Goal: Check status: Check status

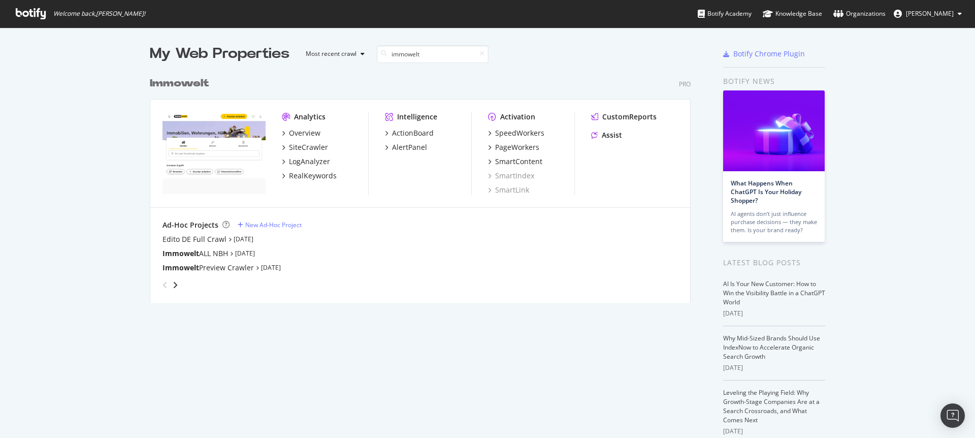
scroll to position [231, 542]
type input "immowelt"
click at [314, 149] on div "SiteCrawler" at bounding box center [308, 147] width 39 height 10
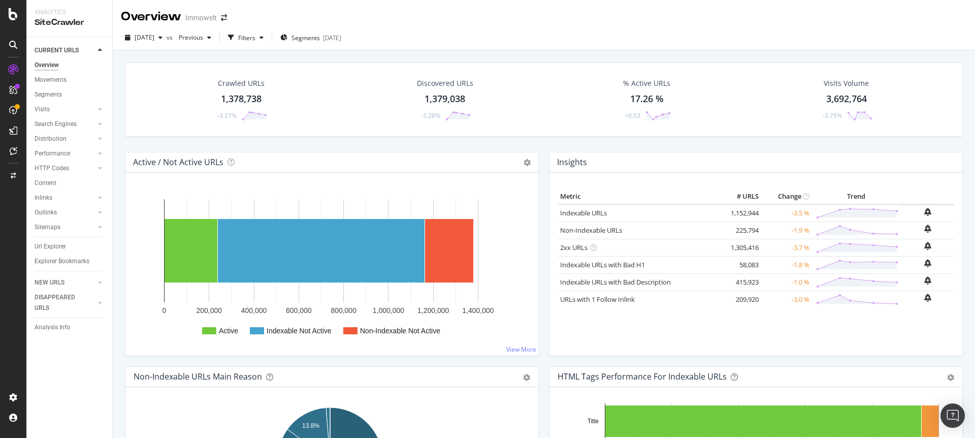
scroll to position [11, 0]
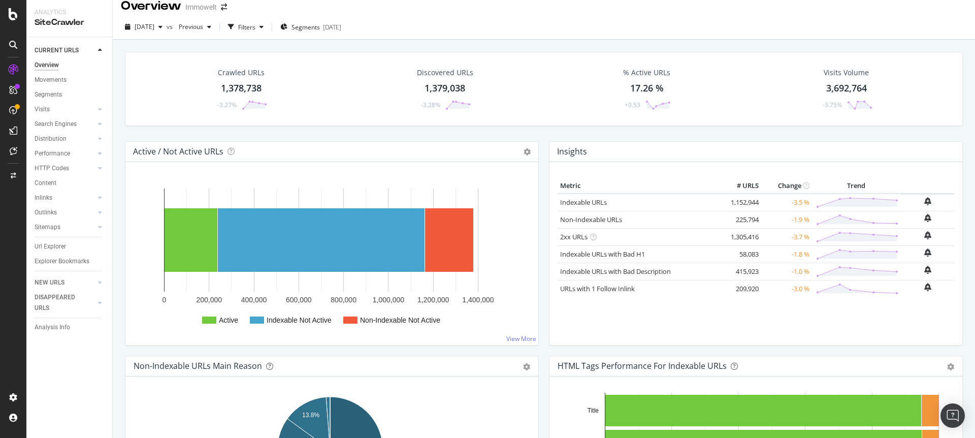
click at [480, 27] on div "[DATE] vs Previous Filters Segments [DATE]" at bounding box center [544, 29] width 863 height 20
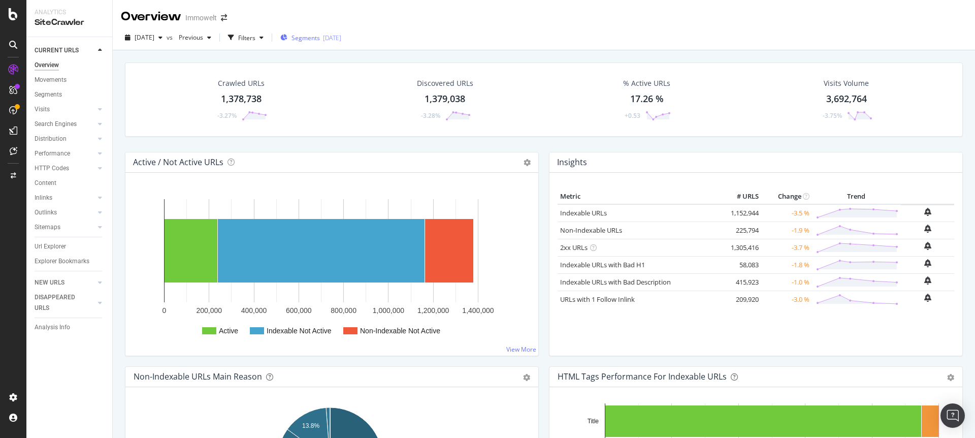
click at [341, 41] on div "[DATE]" at bounding box center [332, 38] width 18 height 9
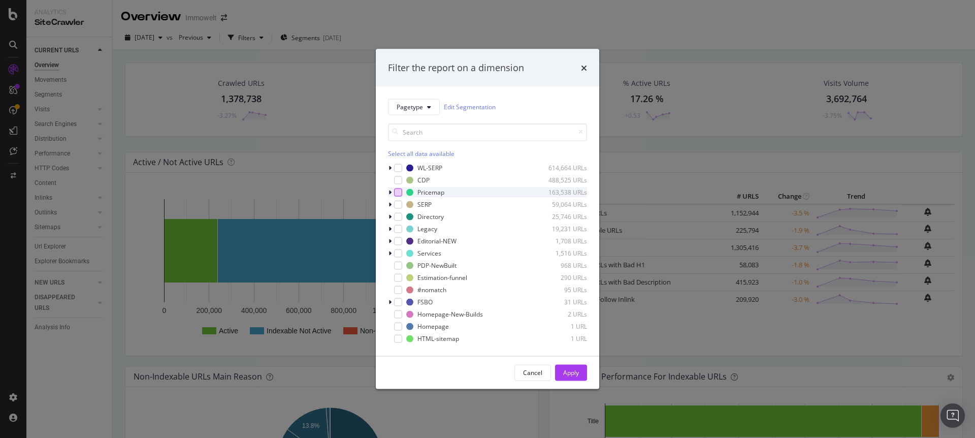
click at [398, 192] on div "modal" at bounding box center [398, 192] width 8 height 8
click at [572, 373] on div "Apply" at bounding box center [571, 372] width 16 height 9
